Goal: Contribute content

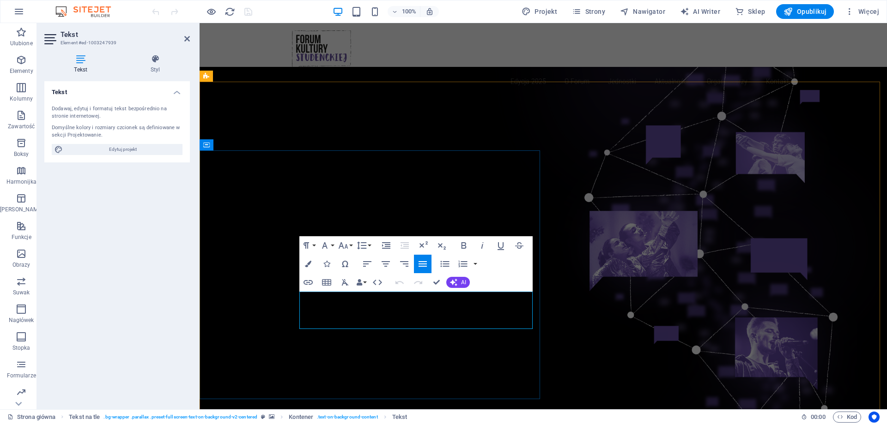
click at [597, 308] on figure at bounding box center [543, 260] width 687 height 387
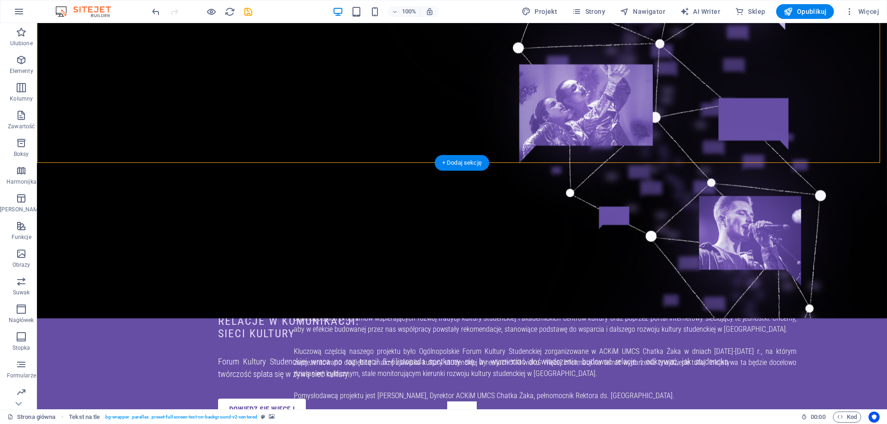
scroll to position [416, 0]
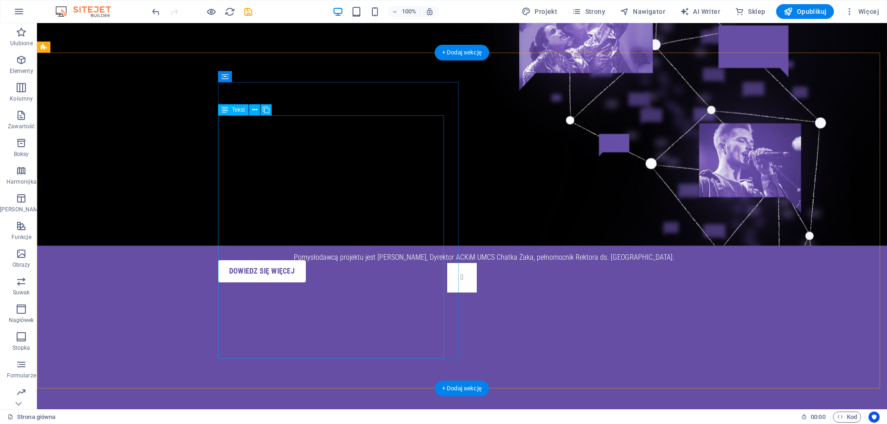
click at [307, 130] on div "Forum Kultury Studenckiej to projekt, którego celem jest rozwój i badanie kultu…" at bounding box center [545, 196] width 503 height 133
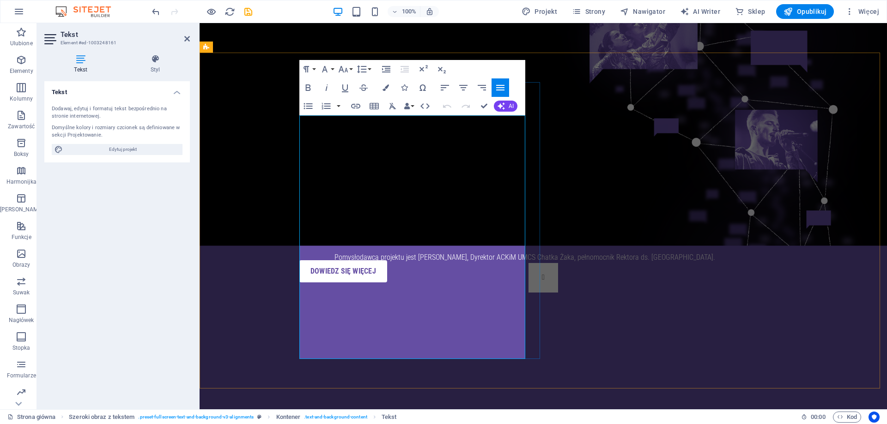
drag, startPoint x: 391, startPoint y: 120, endPoint x: 411, endPoint y: 125, distance: 20.5
click at [411, 131] on span "Forum Kultury Studenckiej to projekt, którego celem jest rozwój i badanie kultu…" at bounding box center [585, 141] width 503 height 20
click at [243, 176] on div "O Forum Forum Kultury Studenckiej to zrzeszenie, którego celem jest rozwój i ba…" at bounding box center [543, 312] width 687 height 491
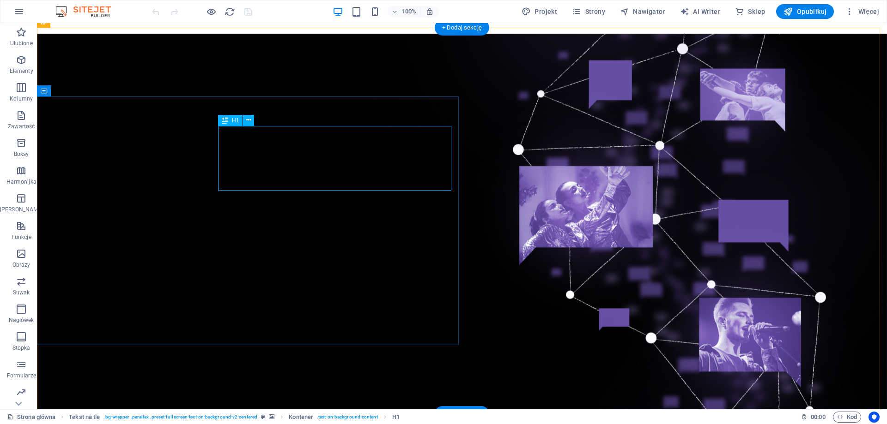
scroll to position [92, 0]
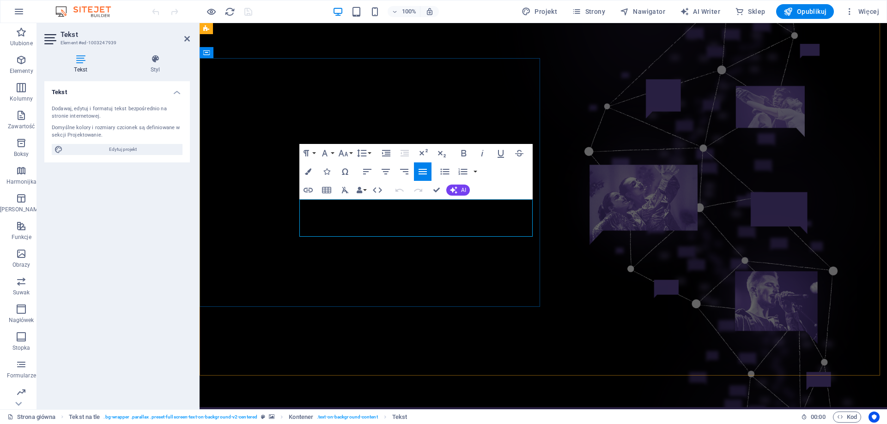
click at [497, 319] on figure at bounding box center [543, 214] width 687 height 387
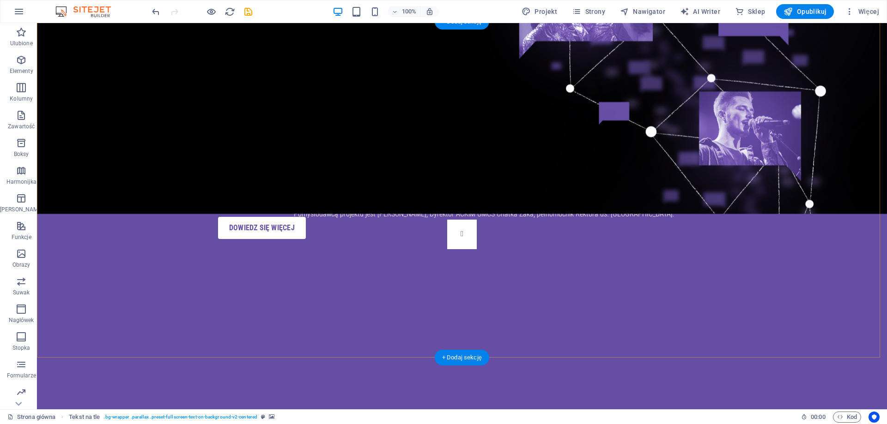
scroll to position [462, 0]
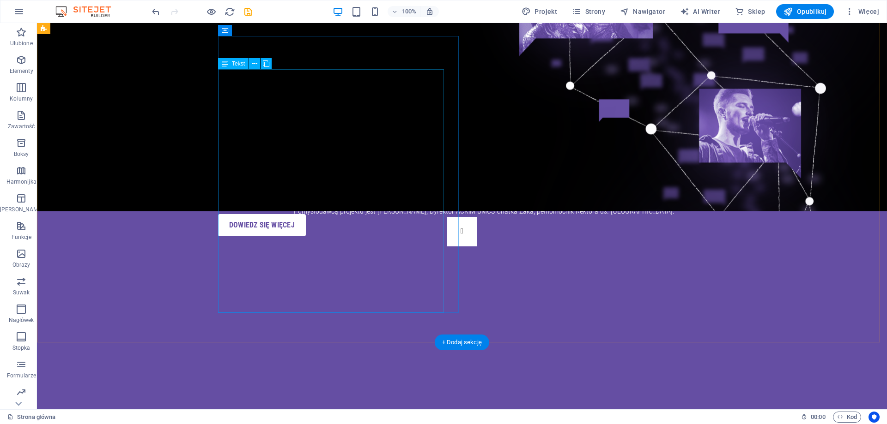
click at [309, 84] on div "Forum Kultury Studenckiej to projekt, którego celem jest rozwój i badanie kultu…" at bounding box center [545, 150] width 503 height 133
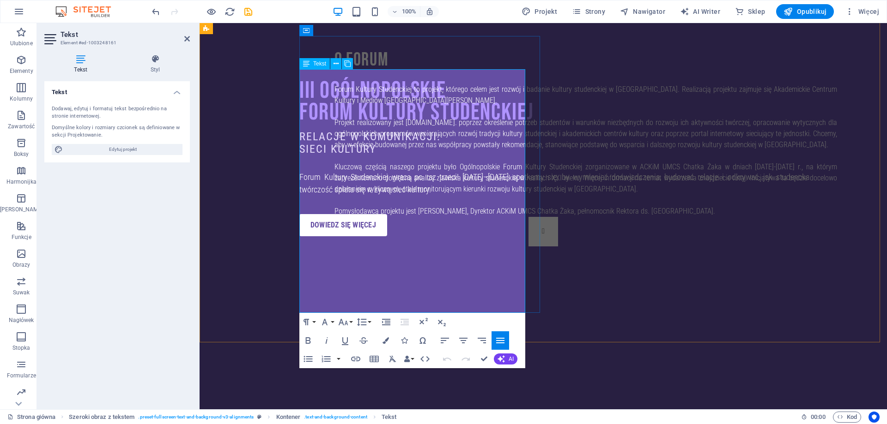
click at [395, 84] on p "Forum Kultury Studenckiej to projekt, którego celem jest rozwój i badanie kultu…" at bounding box center [585, 95] width 503 height 22
drag, startPoint x: 391, startPoint y: 75, endPoint x: 411, endPoint y: 78, distance: 20.1
click at [411, 85] on span "Forum Kultury Studenckiej to projekt, którego celem jest rozwój i badanie kultu…" at bounding box center [585, 95] width 503 height 20
click at [408, 85] on span "Forum Kultury Studenckiej to projekt, którego celem jest rozwój i badanie kultu…" at bounding box center [585, 95] width 503 height 20
drag, startPoint x: 391, startPoint y: 76, endPoint x: 410, endPoint y: 79, distance: 19.3
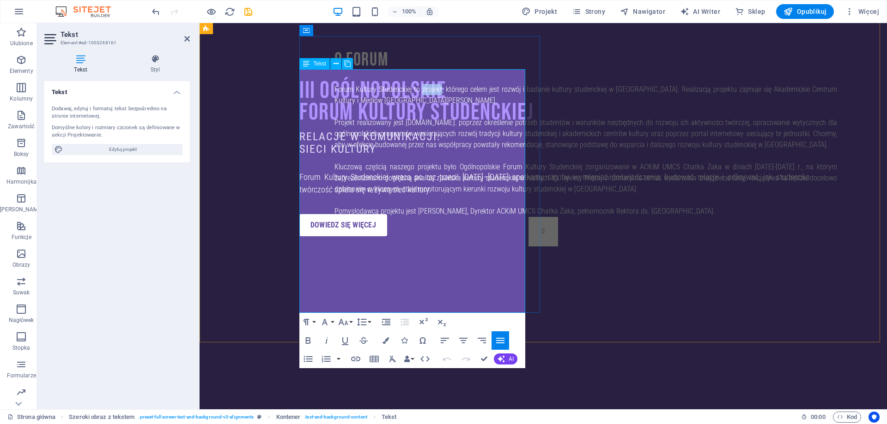
click at [410, 84] on p "Forum Kultury Studenckiej to projekt, którego celem jest rozwój i badanie kultu…" at bounding box center [585, 95] width 503 height 22
click at [247, 12] on icon "save" at bounding box center [248, 11] width 11 height 11
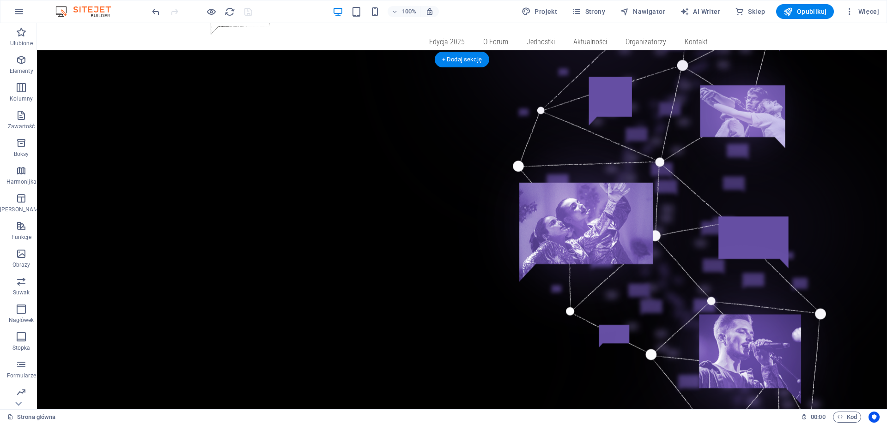
scroll to position [0, 0]
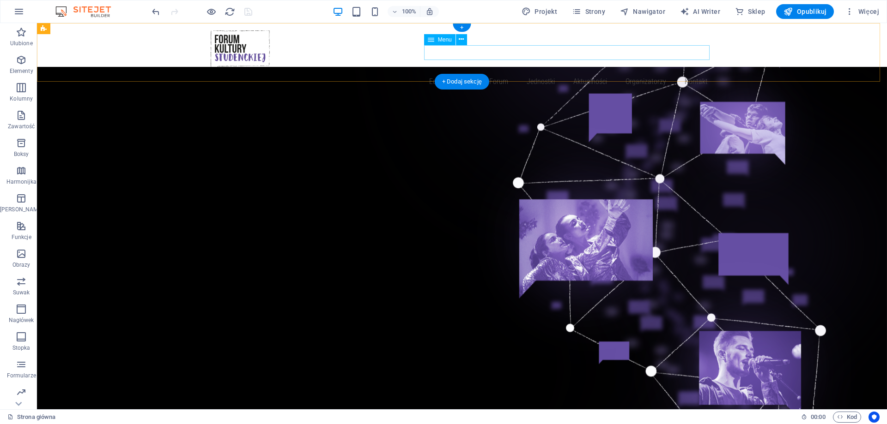
click at [494, 74] on nav "Edycja 2025 O Forum Jednostki Aktualności Organizatorzy Kontakt" at bounding box center [462, 81] width 503 height 15
click at [868, 13] on span "Więcej" at bounding box center [862, 11] width 34 height 9
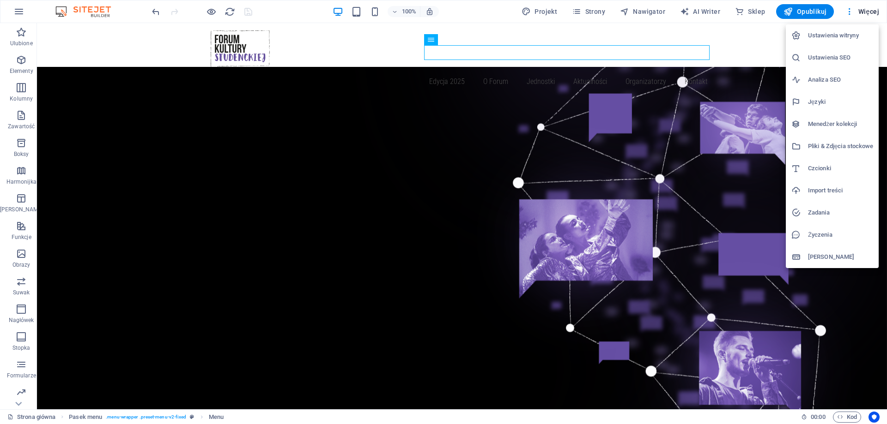
click at [830, 122] on h6 "Menedżer kolekcji" at bounding box center [840, 124] width 65 height 11
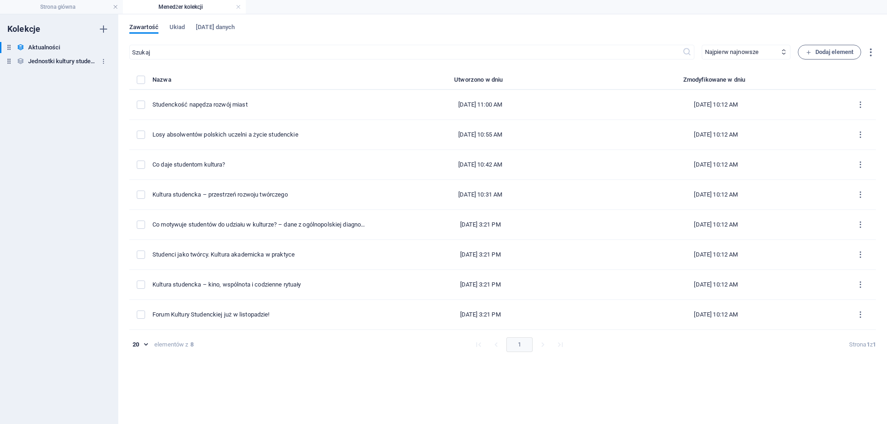
click at [61, 60] on h6 "Jednostki kultury studenckiej" at bounding box center [62, 61] width 69 height 11
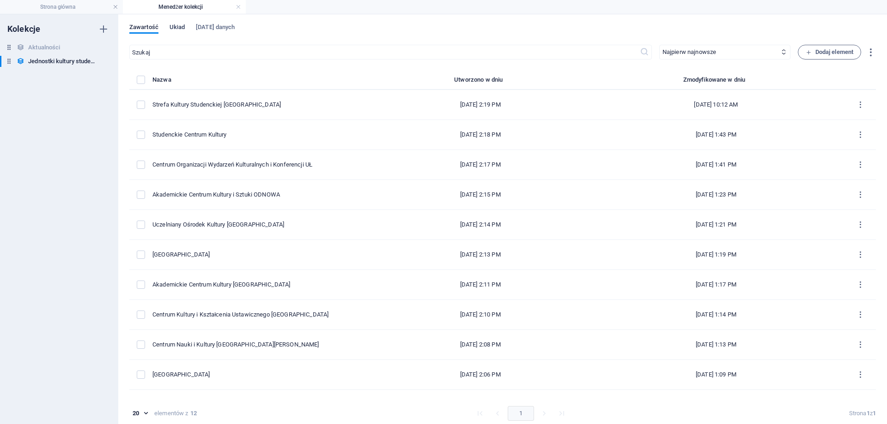
click at [175, 28] on span "Układ" at bounding box center [177, 28] width 15 height 13
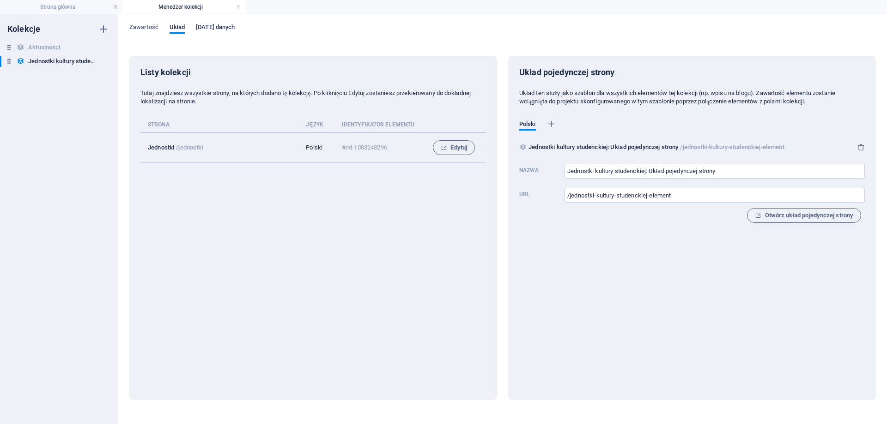
click at [218, 24] on span "[DATE] danych" at bounding box center [215, 28] width 39 height 13
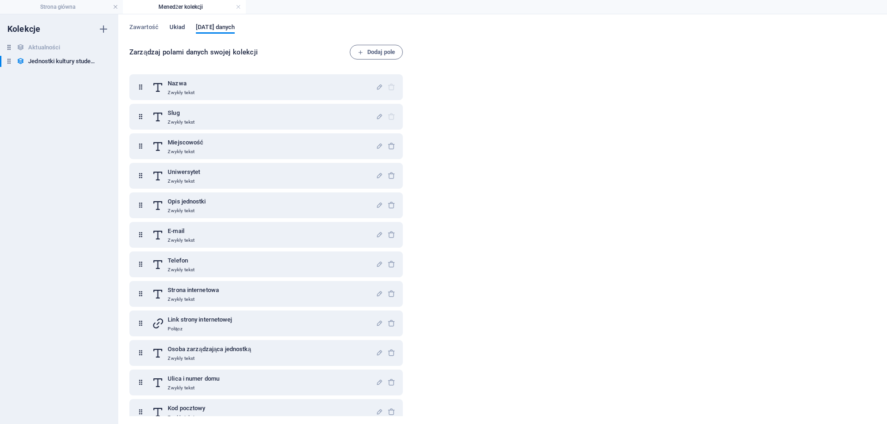
click at [173, 24] on span "Układ" at bounding box center [177, 28] width 15 height 13
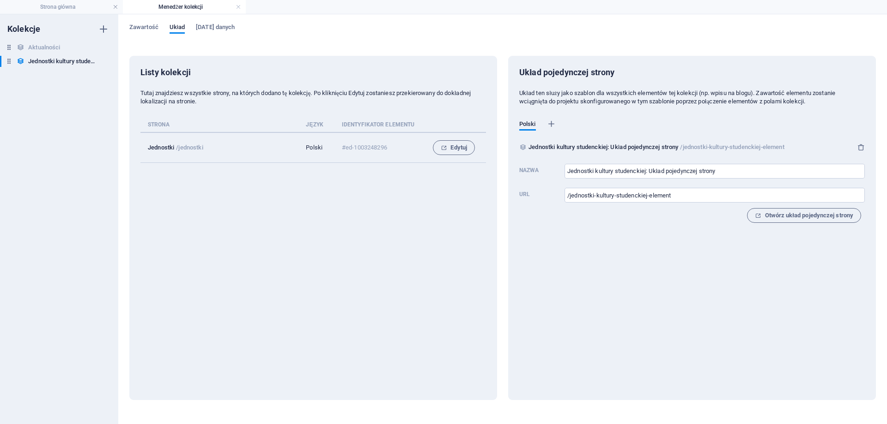
click at [126, 26] on div "Zawartość Układ [DATE] danych Listy kolekcji Tutaj znajdziesz wszystkie strony,…" at bounding box center [502, 219] width 769 height 410
click at [77, 6] on h4 "Strona główna" at bounding box center [61, 7] width 123 height 10
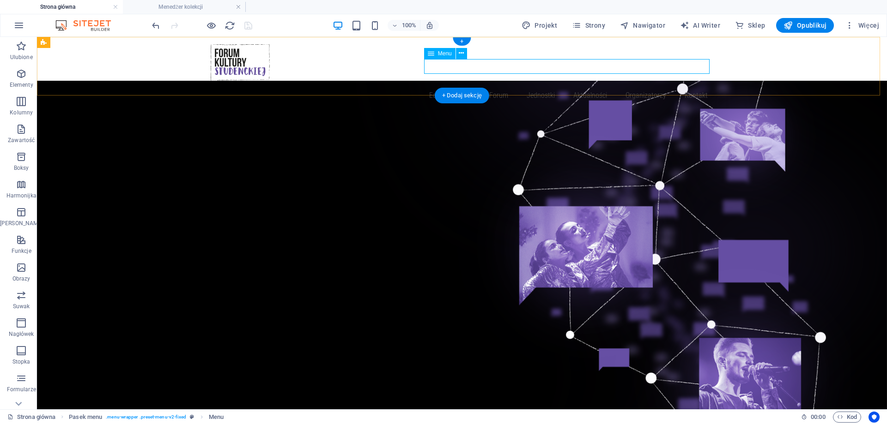
click at [498, 88] on nav "Edycja 2025 O Forum Jednostki Aktualności Organizatorzy Kontakt" at bounding box center [462, 95] width 503 height 15
select select "1"
select select
select select "3"
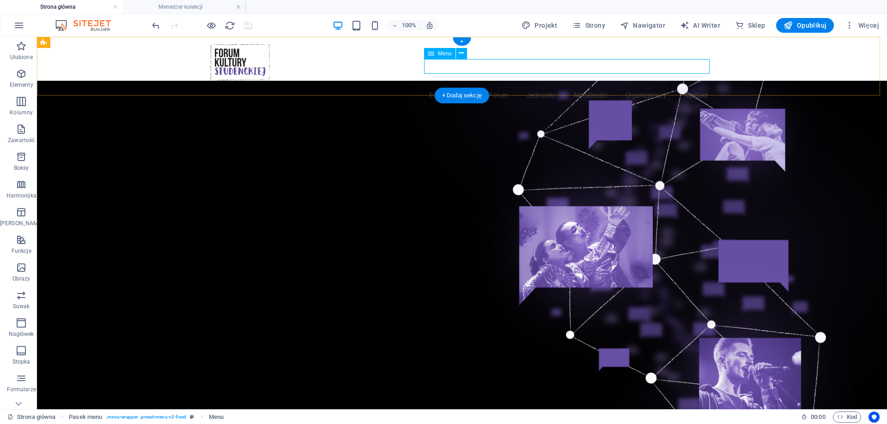
select select
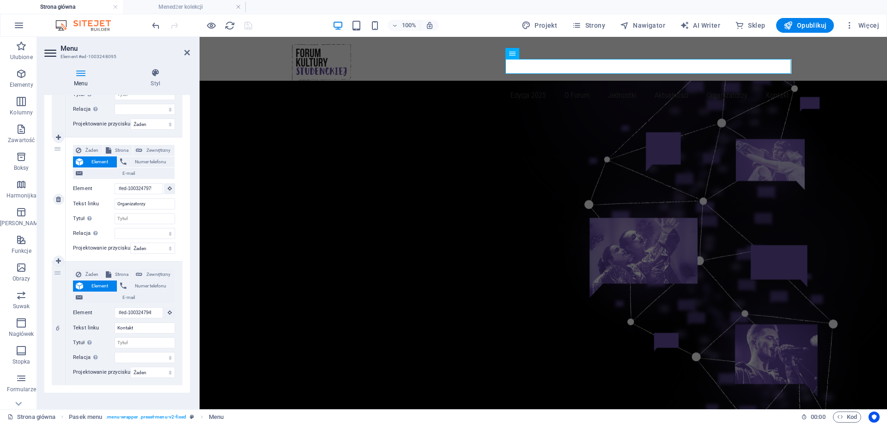
scroll to position [580, 0]
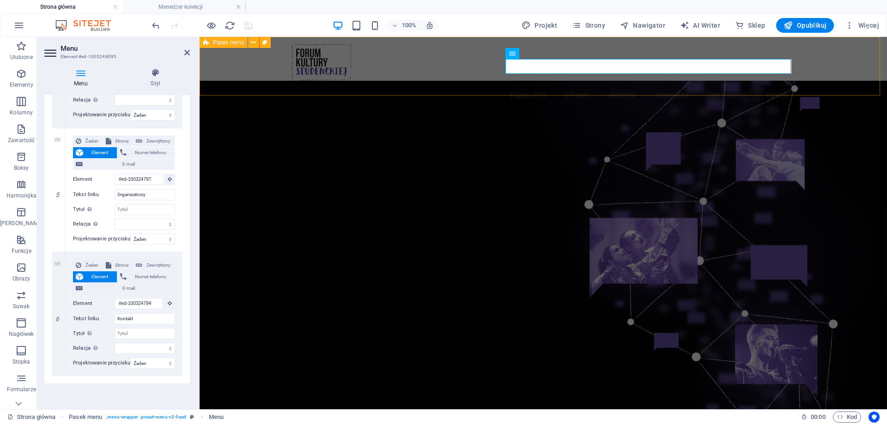
drag, startPoint x: 458, startPoint y: 66, endPoint x: 621, endPoint y: 65, distance: 162.6
click at [621, 65] on div "Menu Edycja 2025 O Forum Jednostki Aktualności Organizatorzy Kontakt" at bounding box center [543, 73] width 687 height 73
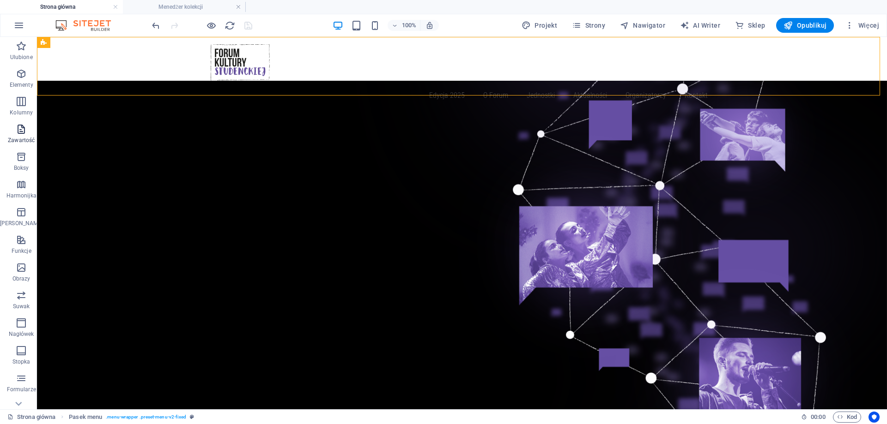
click at [17, 126] on icon "button" at bounding box center [21, 129] width 11 height 11
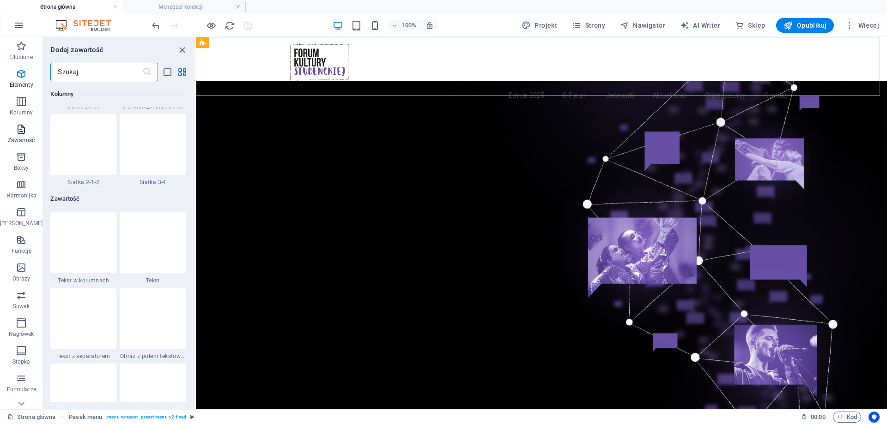
scroll to position [1616, 0]
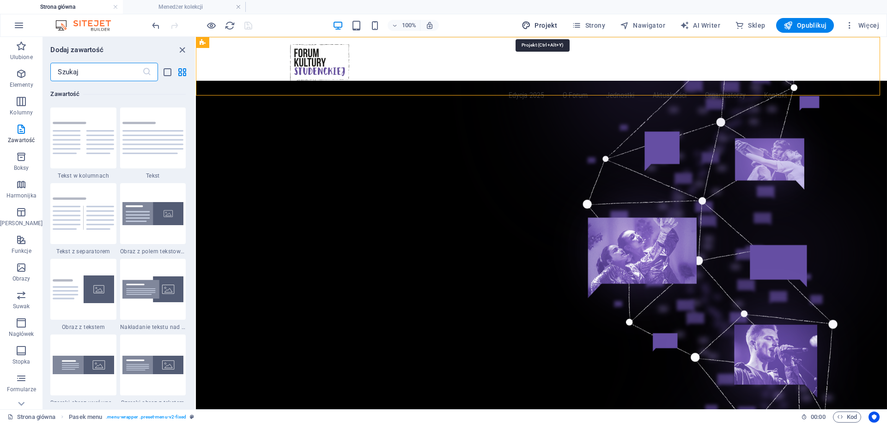
click at [557, 25] on span "Projekt" at bounding box center [539, 25] width 36 height 9
select select "600"
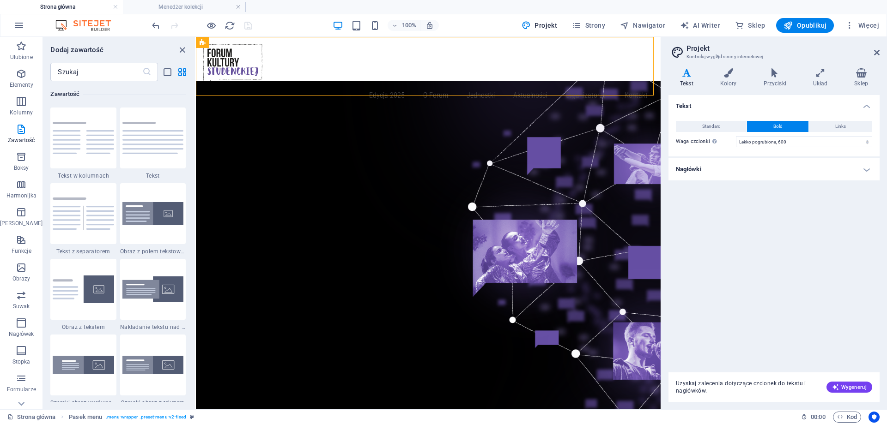
click at [491, 24] on div "100% Projekt Strony Nawigator AI Writer Sklep Opublikuj Więcej" at bounding box center [516, 25] width 733 height 15
click at [871, 22] on span "Więcej" at bounding box center [862, 25] width 34 height 9
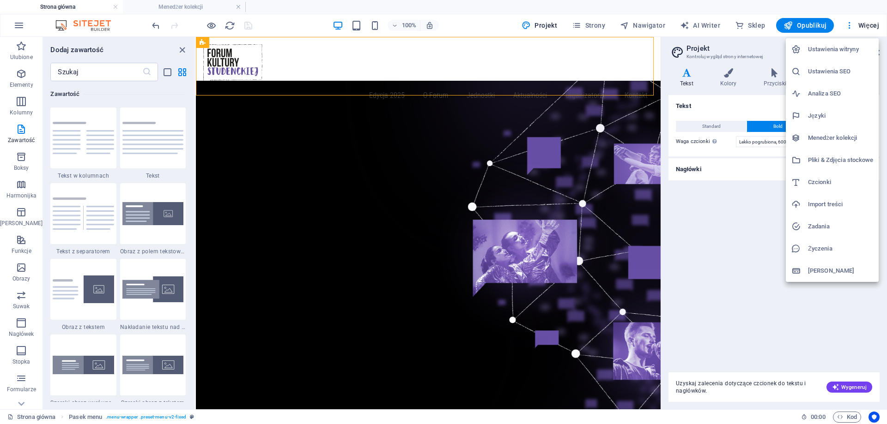
click at [828, 142] on h6 "Menedżer kolekcji" at bounding box center [840, 138] width 65 height 11
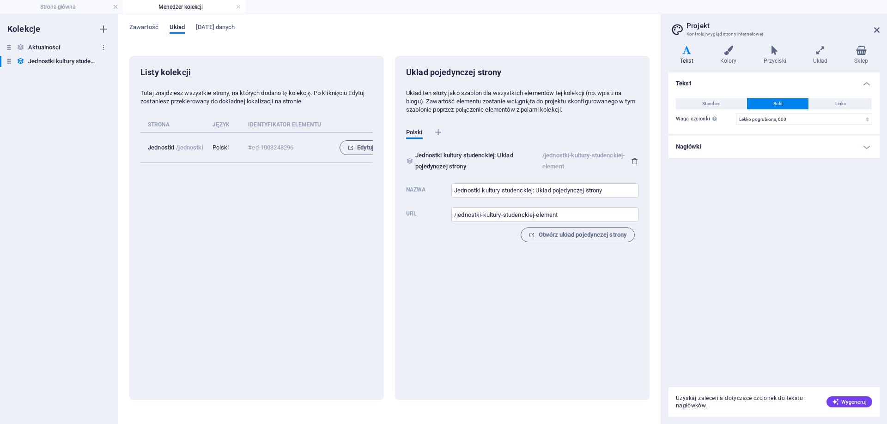
click at [38, 47] on h6 "Aktualności" at bounding box center [44, 47] width 32 height 11
type input "Aktualności: Układ pojedynczej strony"
type input "/aktualnosci-element"
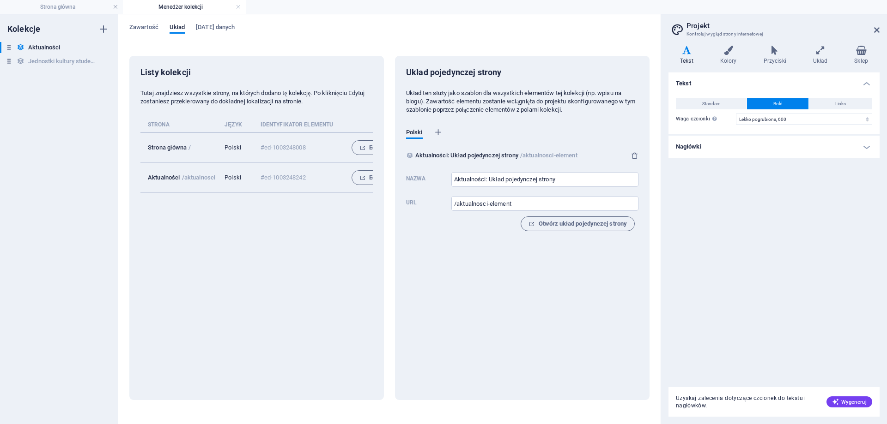
drag, startPoint x: 220, startPoint y: 191, endPoint x: 311, endPoint y: 193, distance: 91.5
click at [312, 193] on div "Strona Język Identyfikator elementu Strona główna / Polski #ed-1003248008 Edytu…" at bounding box center [256, 157] width 232 height 72
click at [341, 145] on span "Edytuj" at bounding box center [340, 147] width 26 height 11
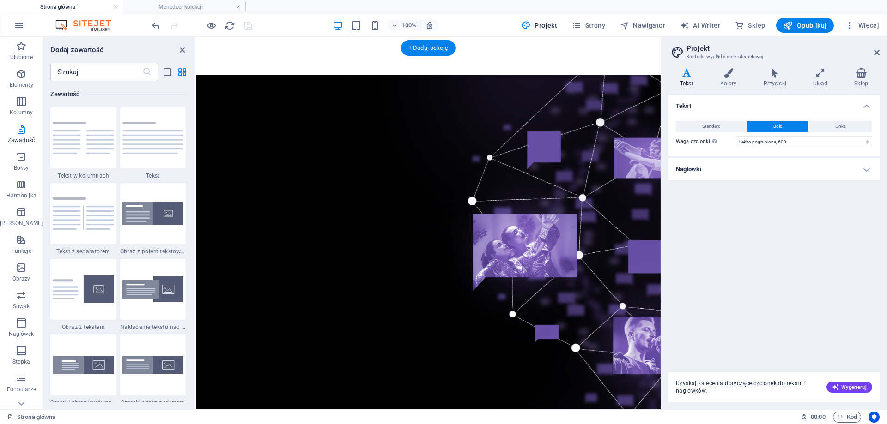
scroll to position [0, 0]
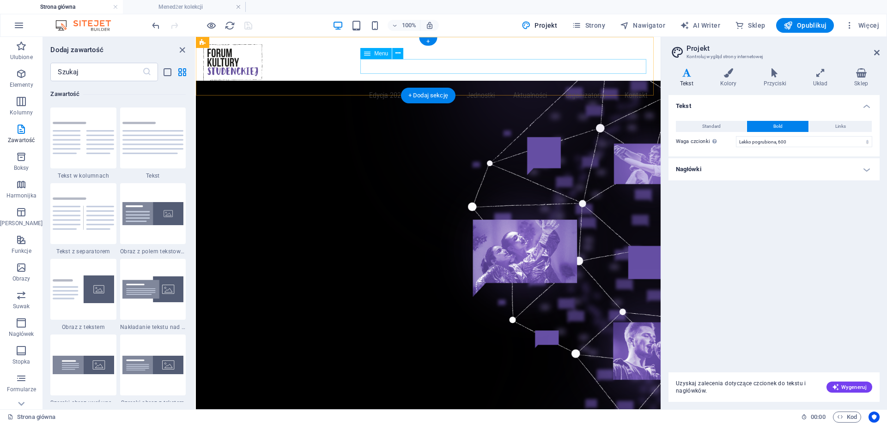
click at [479, 88] on nav "Edycja 2025 O Forum Jednostki Aktualności Organizatorzy Kontakt" at bounding box center [428, 95] width 450 height 15
click at [435, 88] on nav "Edycja 2025 O Forum Jednostki Aktualności Organizatorzy Kontakt" at bounding box center [428, 95] width 450 height 15
select select "1"
select select
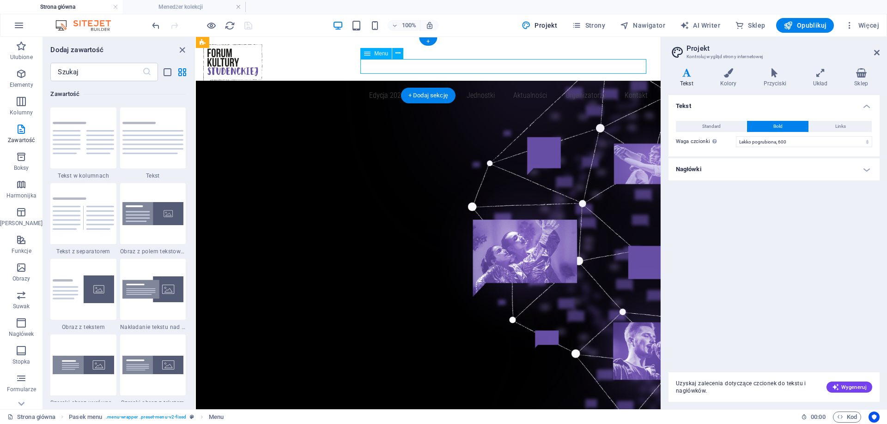
select select "3"
select select
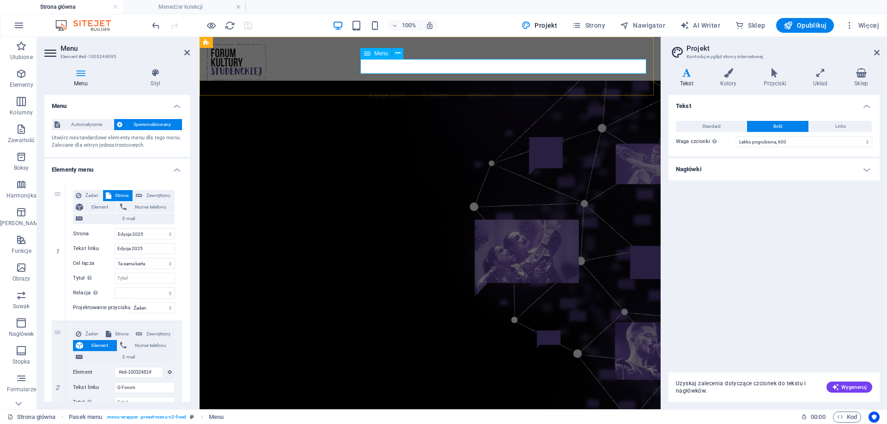
click at [428, 88] on nav "Edycja 2025 O Forum Jednostki Aktualności Organizatorzy Kontakt" at bounding box center [430, 95] width 446 height 15
click at [377, 51] on span "Menu" at bounding box center [381, 54] width 14 height 6
click at [400, 52] on icon at bounding box center [397, 53] width 5 height 10
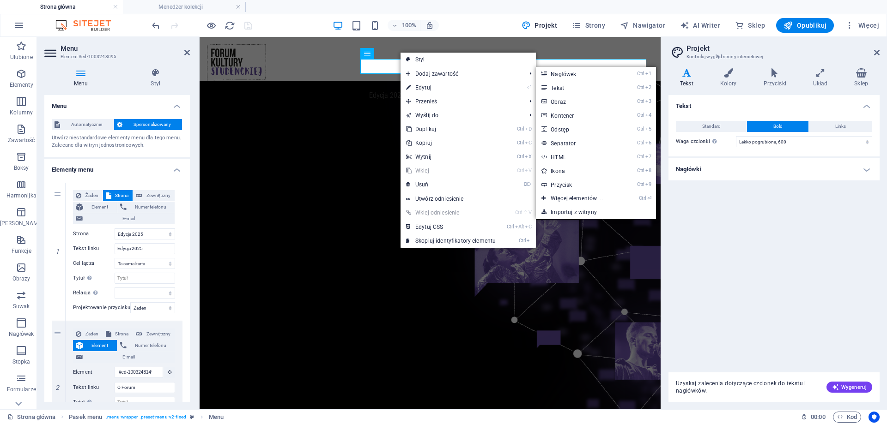
click at [244, 145] on figure at bounding box center [430, 267] width 461 height 373
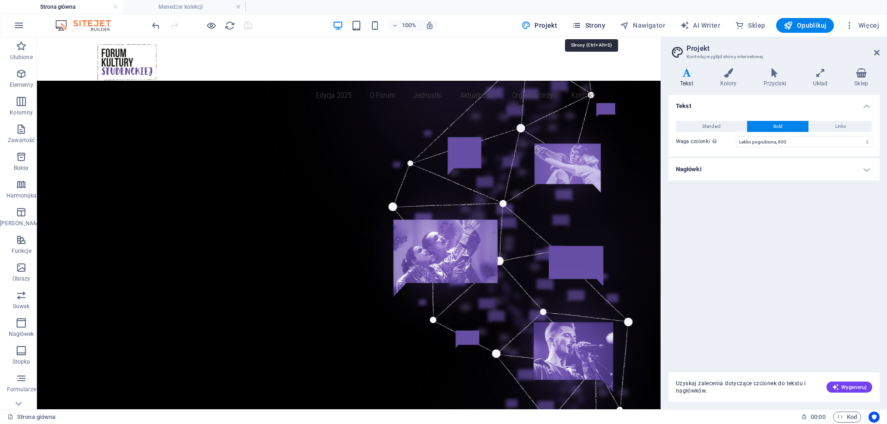
click at [600, 24] on span "Strony" at bounding box center [588, 25] width 33 height 9
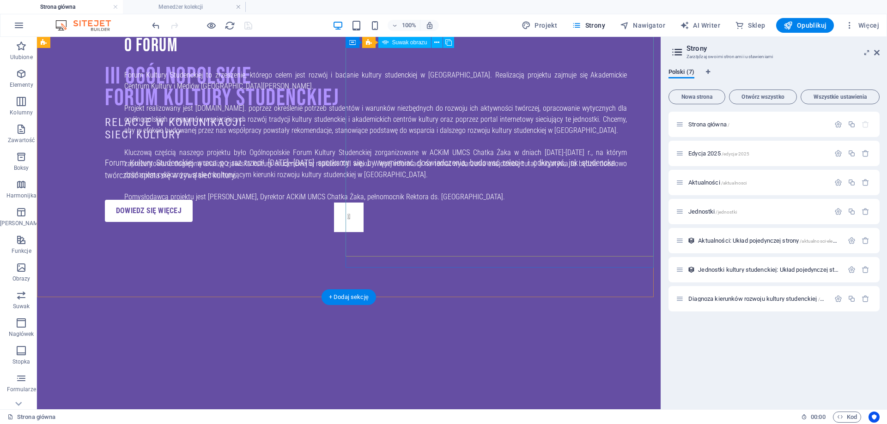
scroll to position [462, 0]
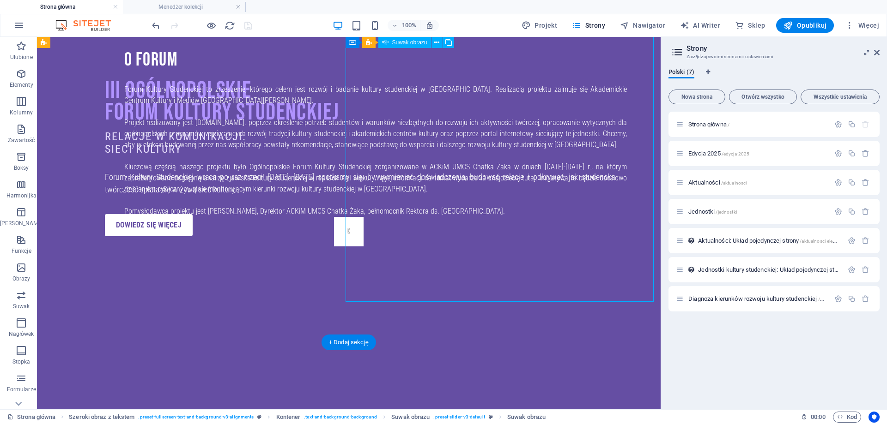
select select "em"
select select "ms"
select select "s"
select select "progressive"
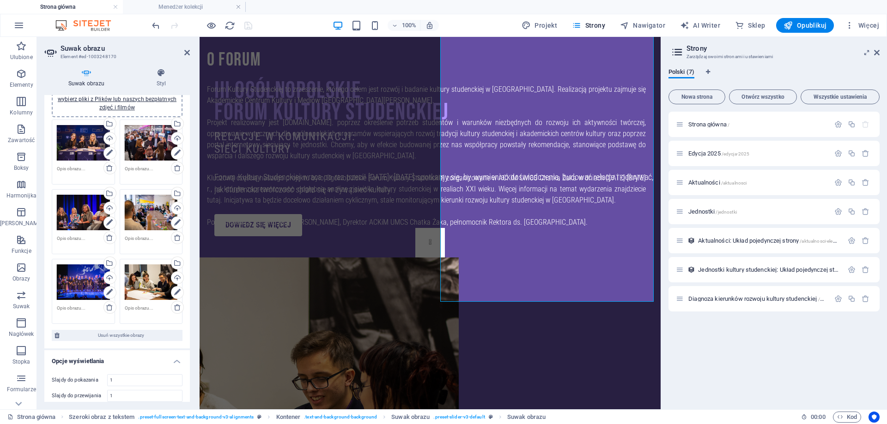
scroll to position [0, 0]
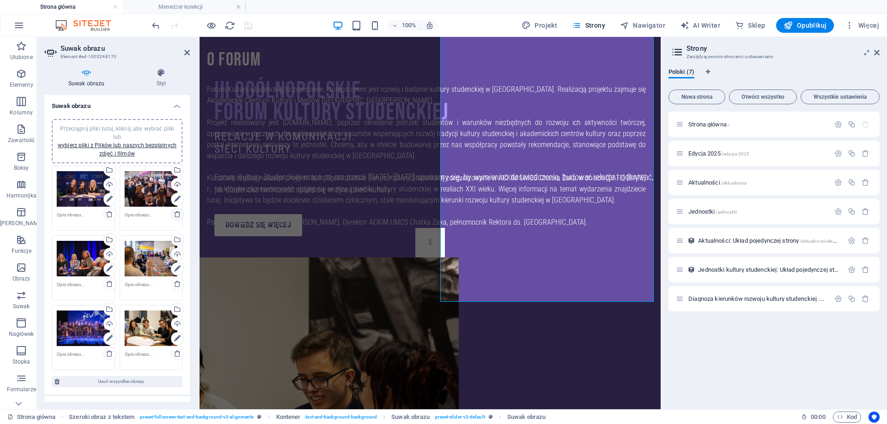
click at [176, 213] on icon at bounding box center [177, 214] width 7 height 7
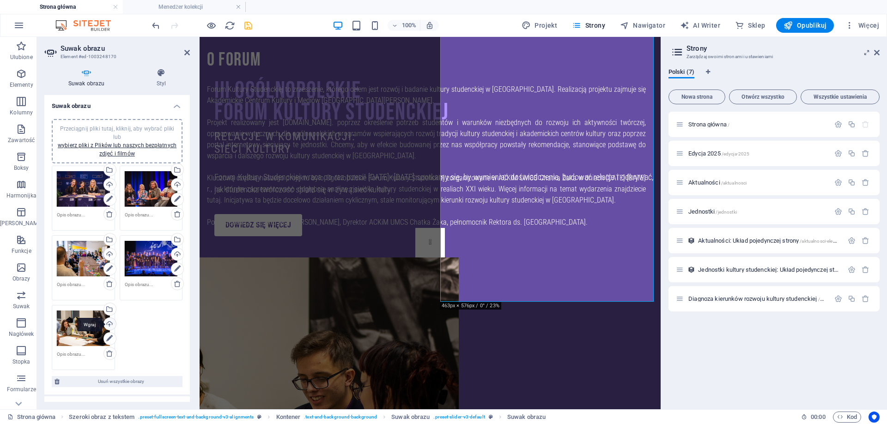
click at [111, 321] on div "Wgraj" at bounding box center [109, 325] width 14 height 14
click at [109, 257] on div "Wgraj" at bounding box center [109, 255] width 14 height 14
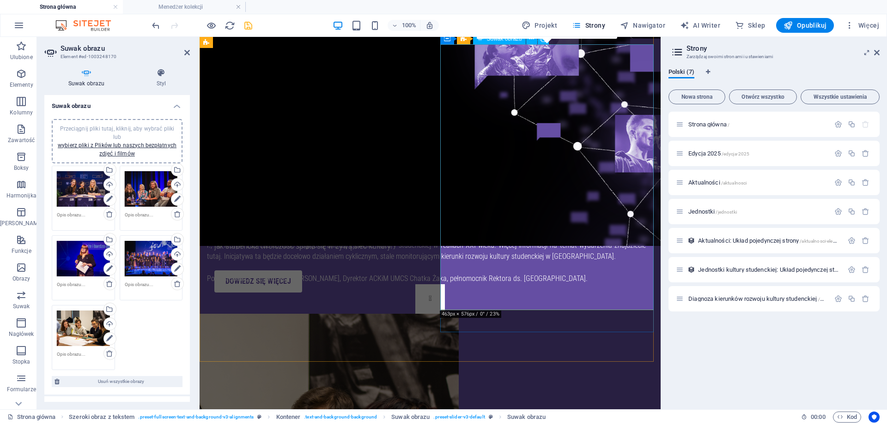
scroll to position [462, 0]
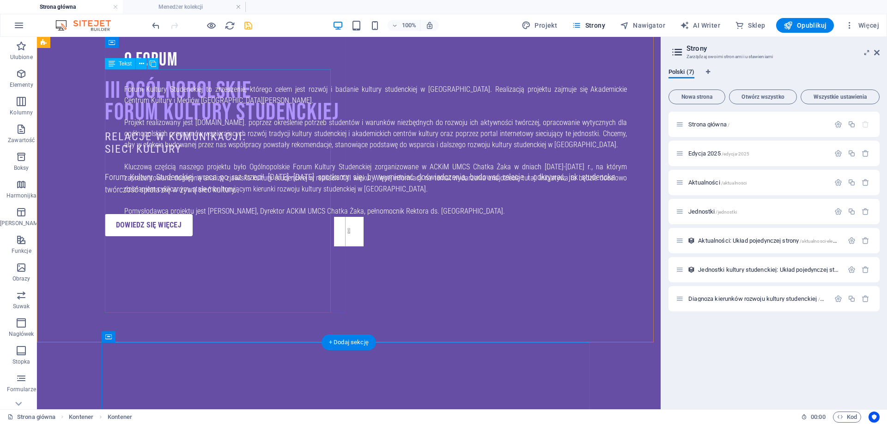
click at [204, 217] on div "Forum Kultury Studenckiej to zrzeszenie, którego celem jest rozwój i badanie ku…" at bounding box center [375, 150] width 503 height 133
click at [205, 217] on div "Forum Kultury Studenckiej to zrzeszenie, którego celem jest rozwój i badanie ku…" at bounding box center [375, 150] width 503 height 133
click at [202, 171] on div "Forum Kultury Studenckiej to zrzeszenie, którego celem jest rozwój i badanie ku…" at bounding box center [375, 150] width 503 height 133
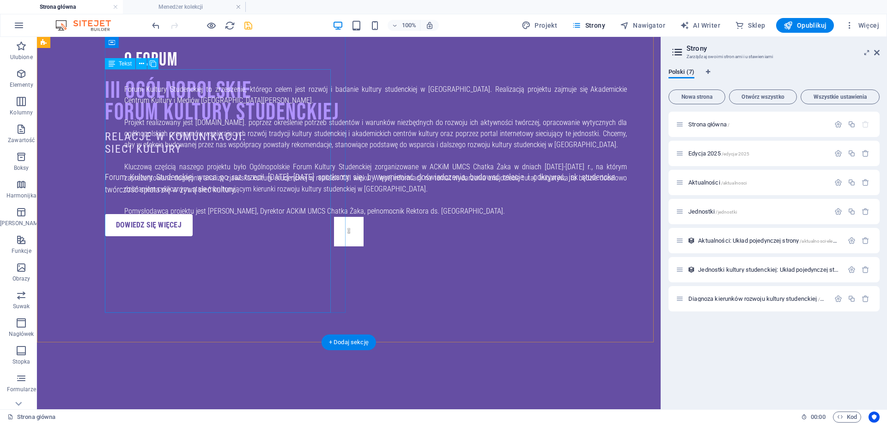
click at [202, 171] on div "Forum Kultury Studenckiej to zrzeszenie, którego celem jest rozwój i badanie ku…" at bounding box center [375, 150] width 503 height 133
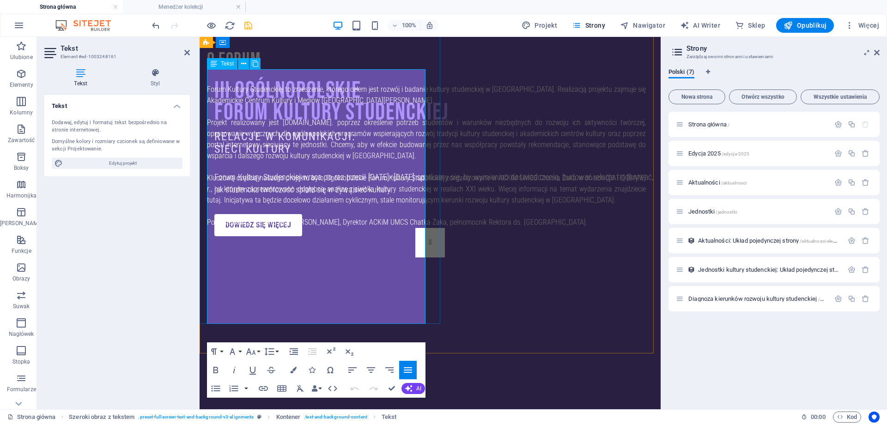
click at [259, 156] on span "Projekt realizowany jest [DOMAIN_NAME]. poprzez określenie potrzeb studentów i …" at bounding box center [426, 139] width 439 height 42
copy div "Lorem Ipsumdo Sitametcons ad elitseddoe, tempori utlab etdo magnaa e adminim ve…"
click at [253, 105] on span "Forum Kultury Studenckiej to zrzeszenie, którego celem jest rozwój i badanie ku…" at bounding box center [426, 95] width 439 height 20
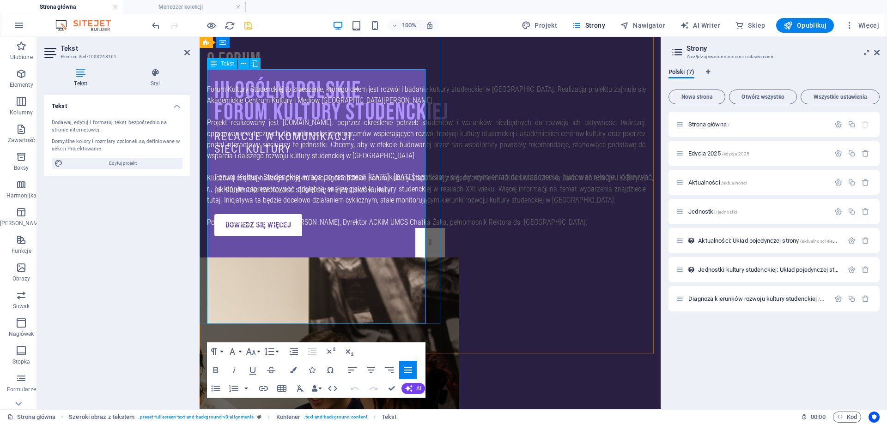
click at [229, 131] on span "Projekt realizowany jest [DOMAIN_NAME]. poprzez określenie potrzeb studentów i …" at bounding box center [426, 139] width 439 height 42
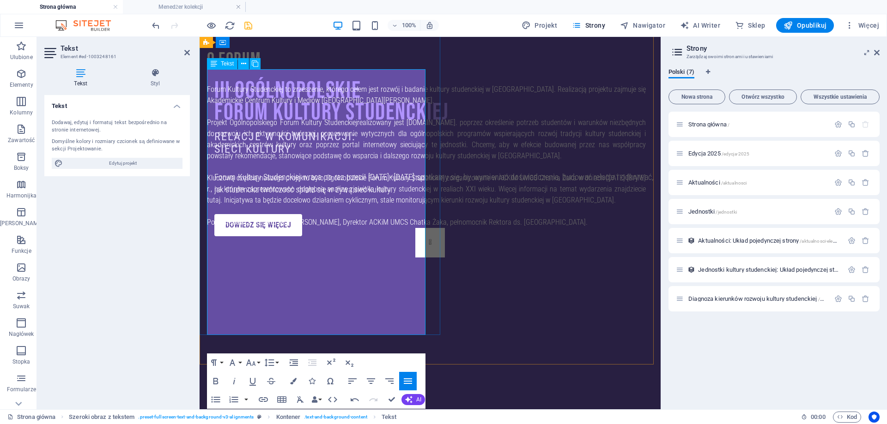
click at [238, 130] on span "Projekt Ogólnopolskiego Forum Kultury Studenckiej realizowany jest [DOMAIN_NAME…" at bounding box center [426, 139] width 439 height 42
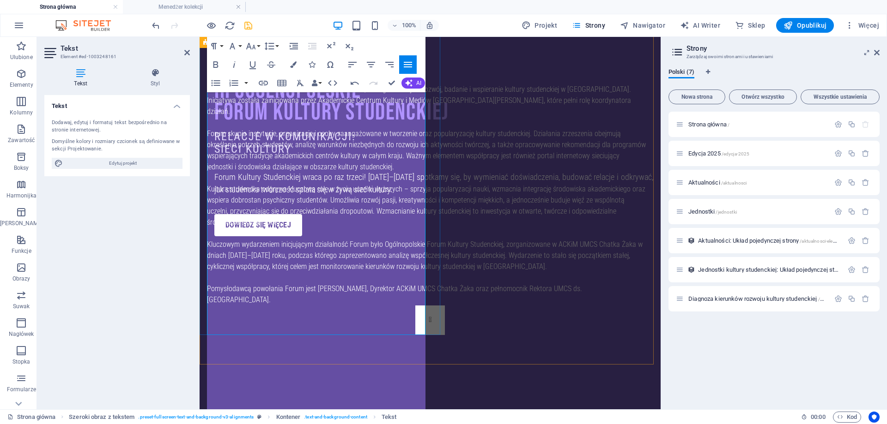
scroll to position [15885, 1]
drag, startPoint x: 541, startPoint y: 374, endPoint x: 702, endPoint y: 373, distance: 160.7
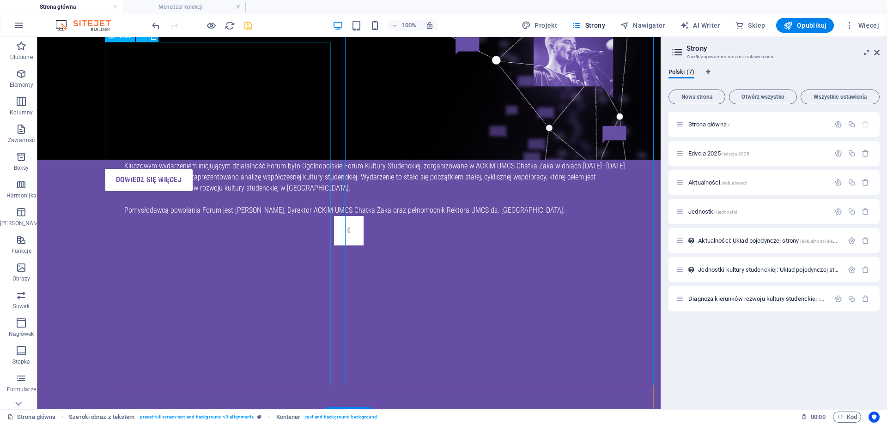
scroll to position [554, 0]
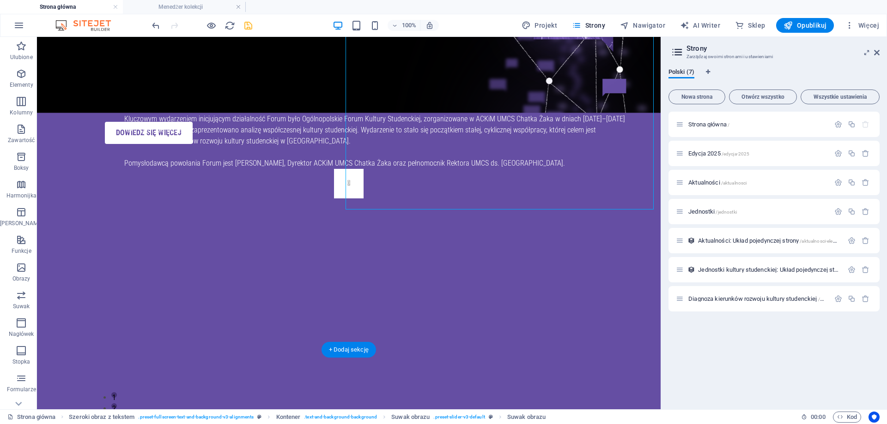
drag, startPoint x: 496, startPoint y: 172, endPoint x: 497, endPoint y: 222, distance: 49.4
click at [497, 222] on div "1 2 3 4 5" at bounding box center [348, 302] width 517 height 266
drag, startPoint x: 494, startPoint y: 249, endPoint x: 495, endPoint y: 257, distance: 8.3
click at [495, 257] on div "1 2 3 4 5" at bounding box center [349, 302] width 624 height 266
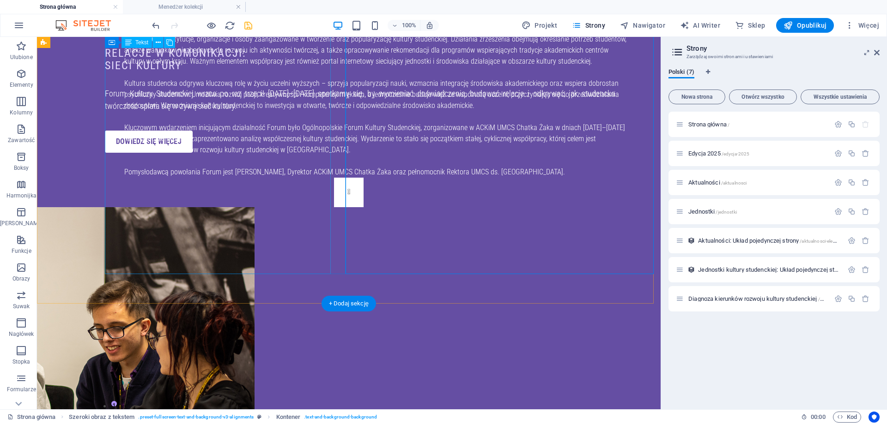
scroll to position [508, 0]
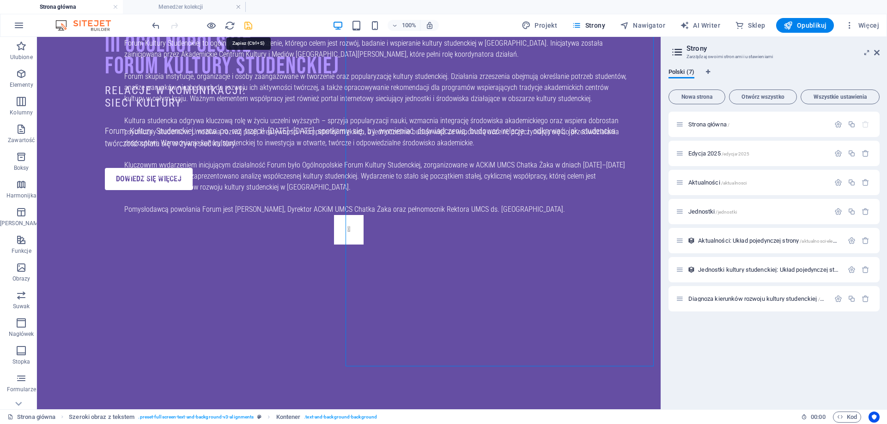
click at [250, 29] on icon "save" at bounding box center [248, 25] width 11 height 11
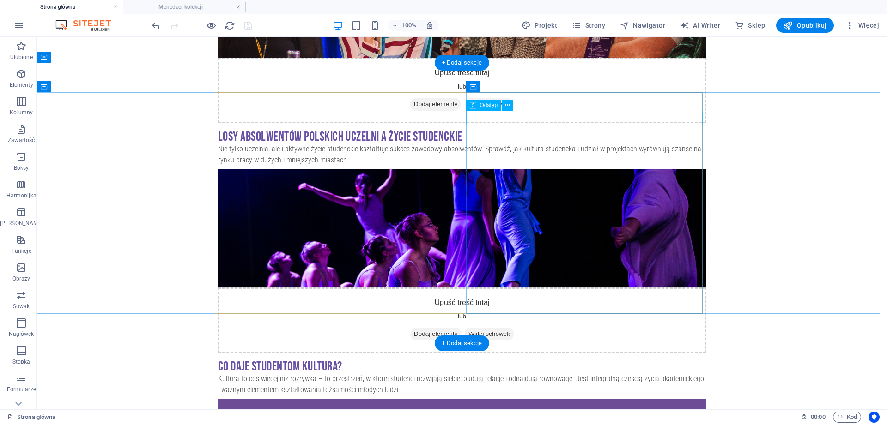
scroll to position [1386, 0]
